Goal: Information Seeking & Learning: Learn about a topic

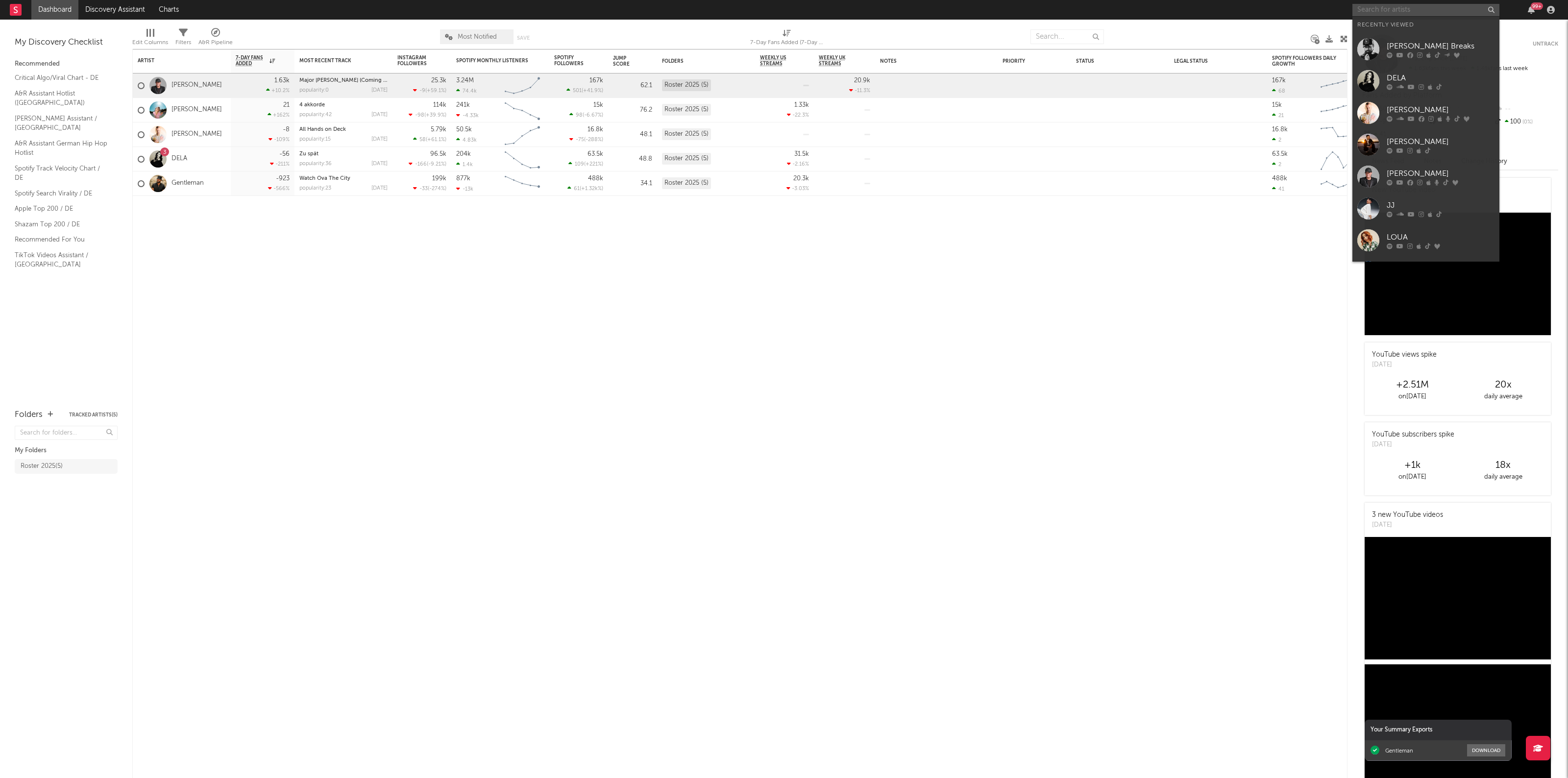
click at [1387, 4] on input "text" at bounding box center [1426, 10] width 147 height 12
click at [1399, 46] on div "[PERSON_NAME] Breaks" at bounding box center [1440, 46] width 108 height 12
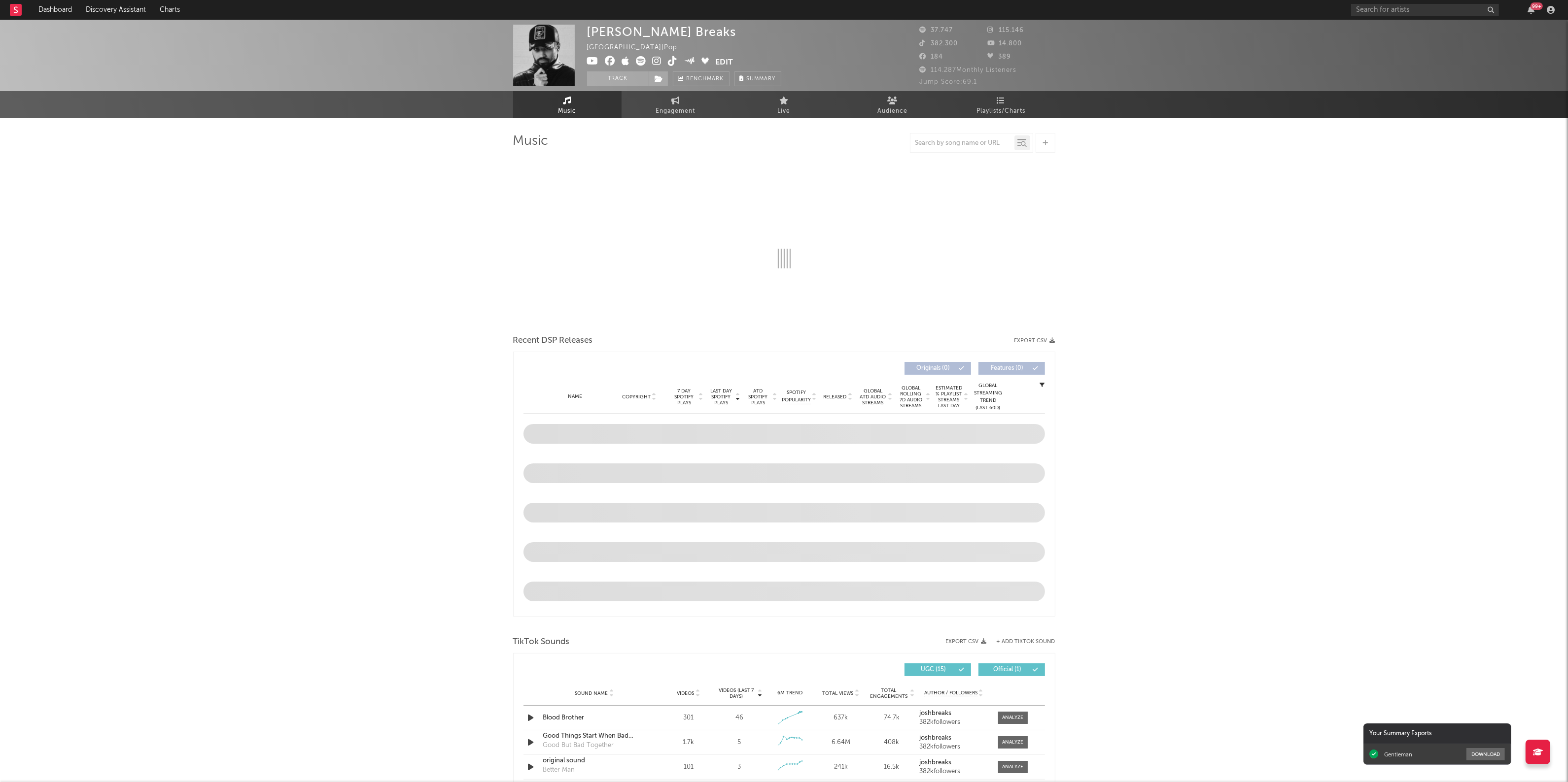
select select "6m"
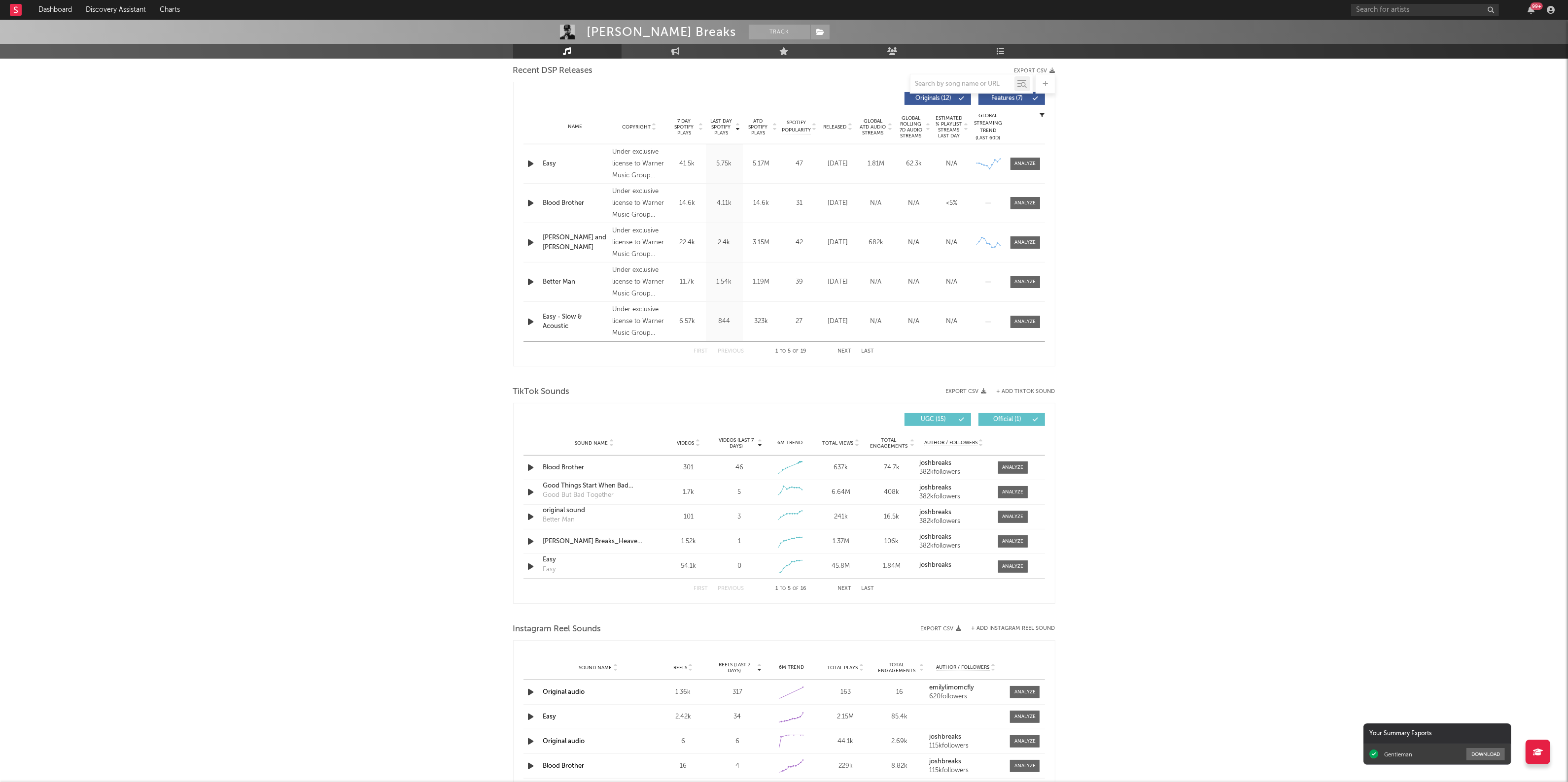
scroll to position [370, 0]
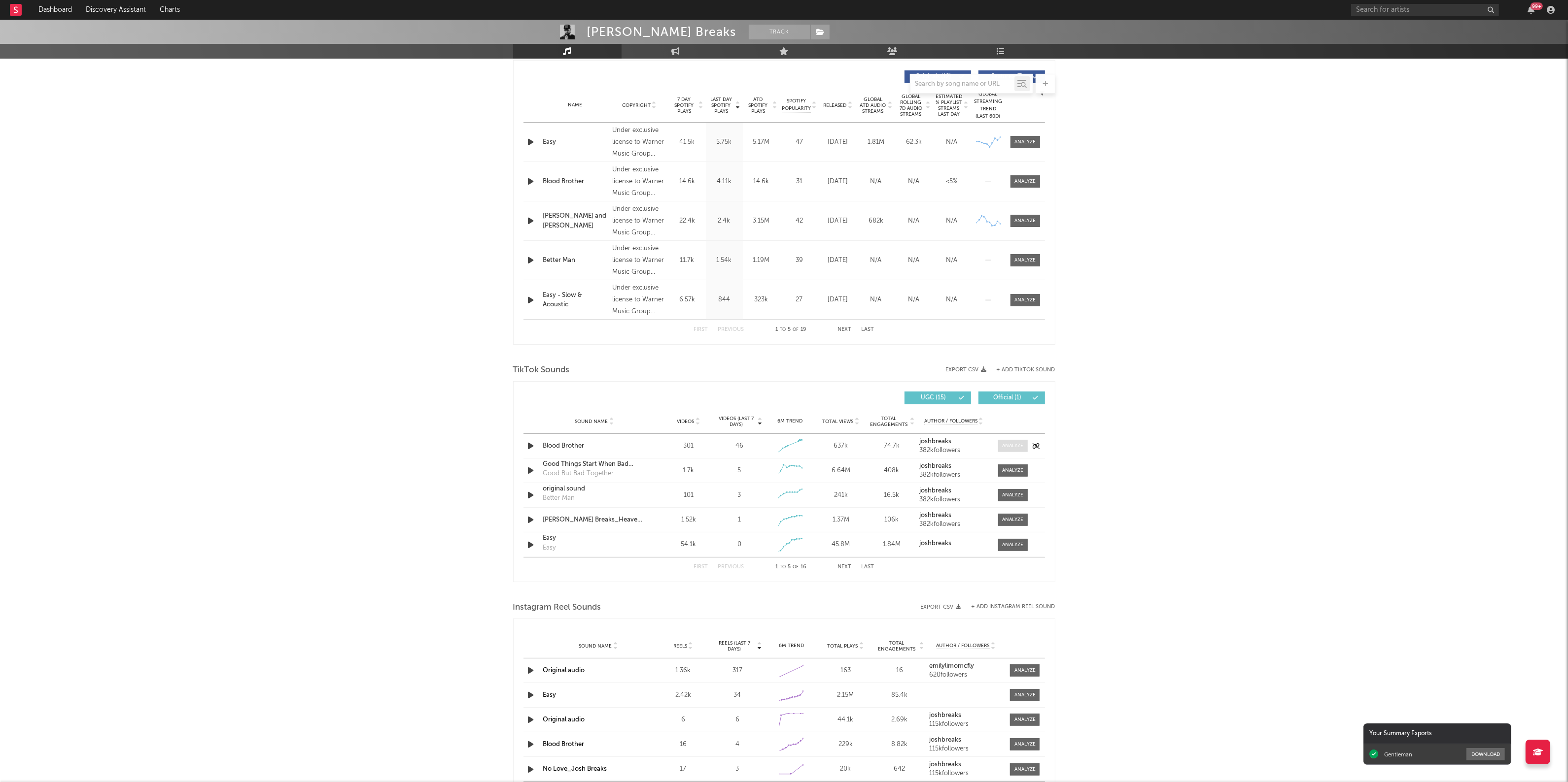
click at [1011, 451] on span at bounding box center [1013, 446] width 29 height 12
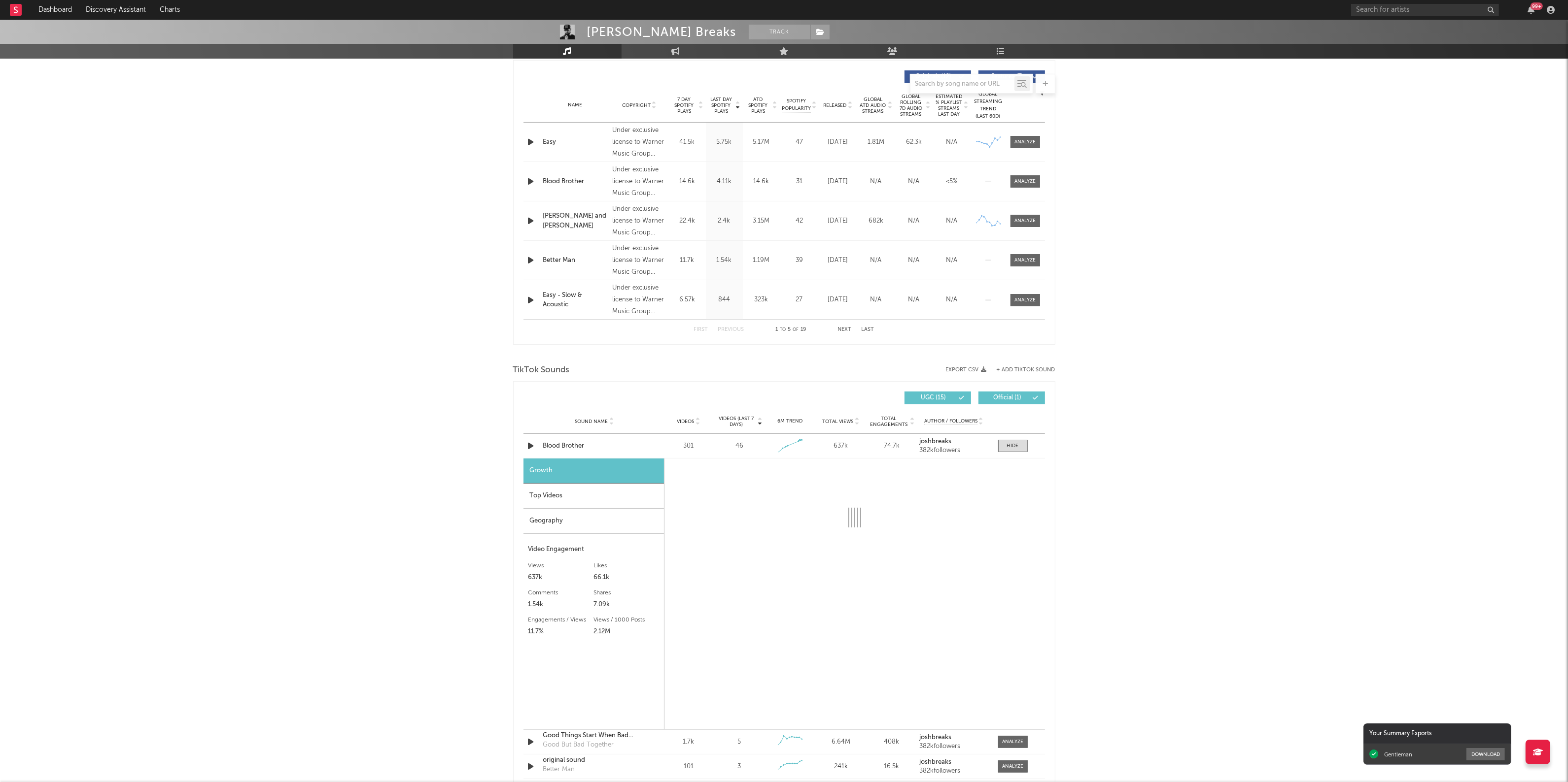
select select "1w"
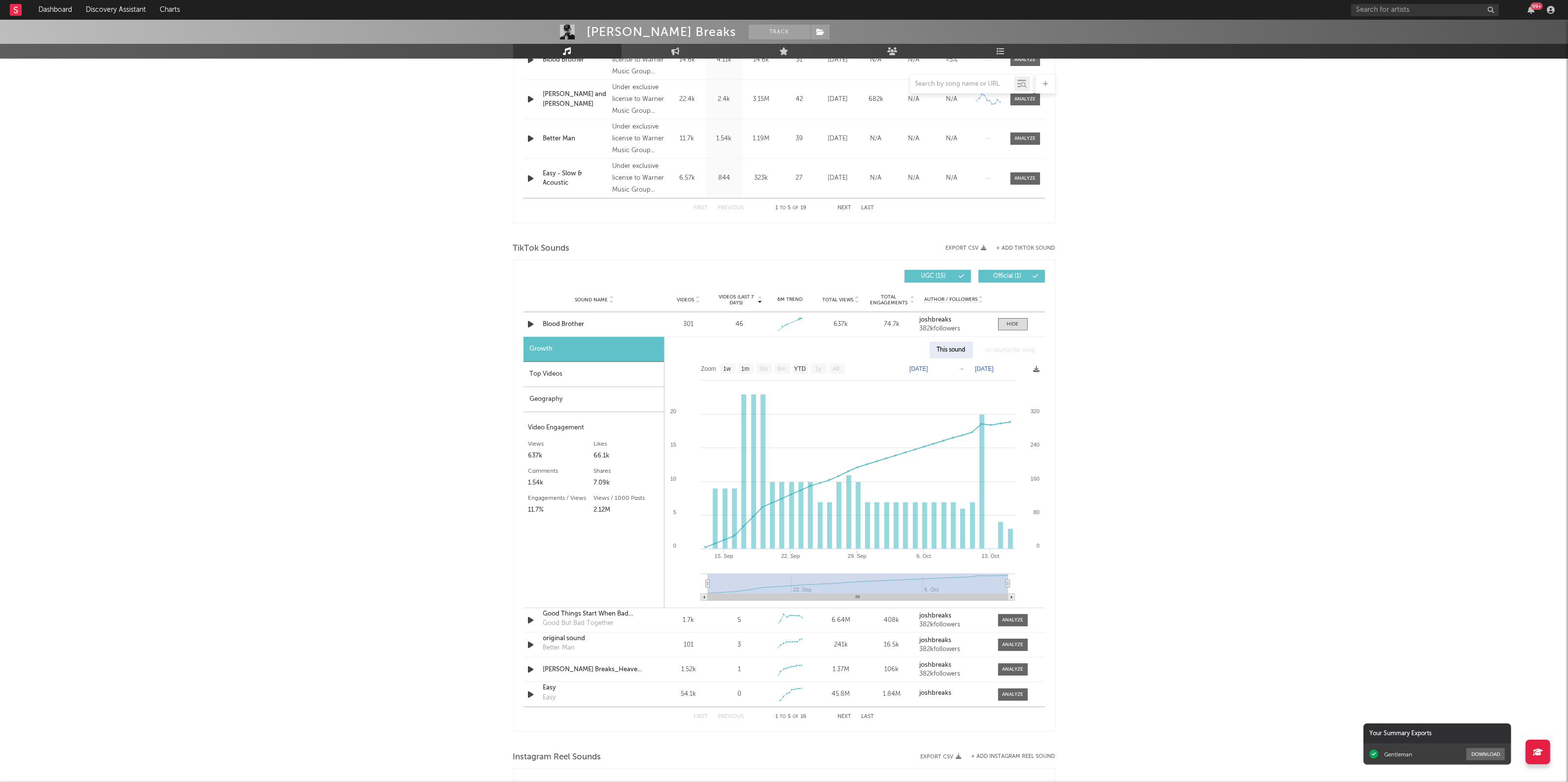
scroll to position [493, 0]
drag, startPoint x: 617, startPoint y: 509, endPoint x: 516, endPoint y: 437, distance: 124.0
click at [516, 437] on div "Videos (last 7 days) Sound Name Videos Videos (last 7 days) Total Views Total E…" at bounding box center [784, 494] width 542 height 472
copy div "Views 637k Likes 66.1k Likes 66.1k Comments 1.54k Shares 7.09k Engagements / Vi…"
